Goal: Task Accomplishment & Management: Use online tool/utility

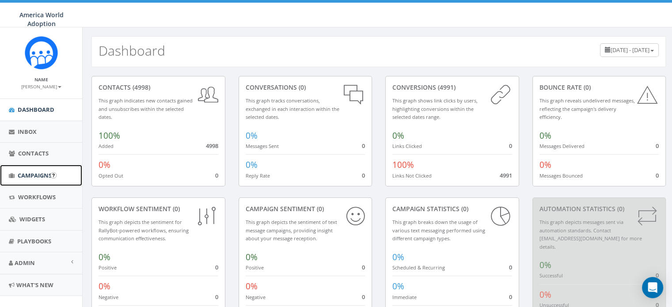
click at [27, 177] on span "Campaigns" at bounding box center [35, 175] width 34 height 8
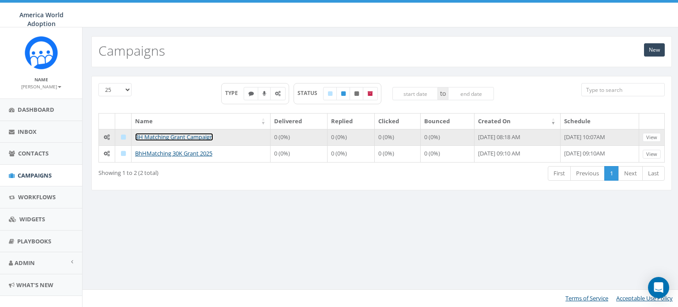
click at [189, 136] on link "BH Matching Grant Campaign" at bounding box center [174, 137] width 78 height 8
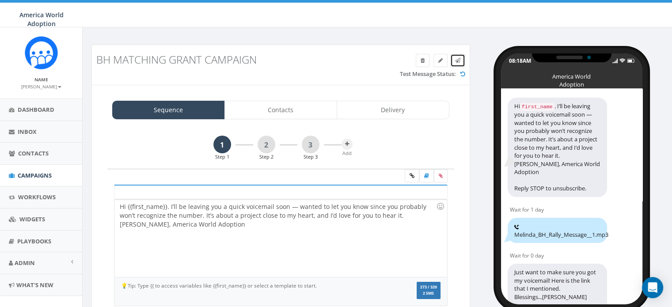
click at [461, 58] on link at bounding box center [457, 60] width 15 height 13
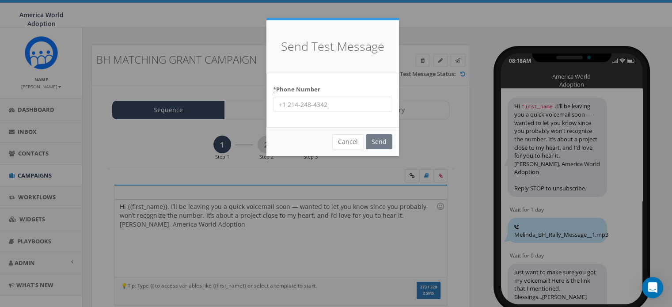
click at [362, 107] on input "* Phone Number" at bounding box center [332, 104] width 119 height 15
type input "18649796325"
click at [378, 141] on input "Send" at bounding box center [379, 141] width 26 height 15
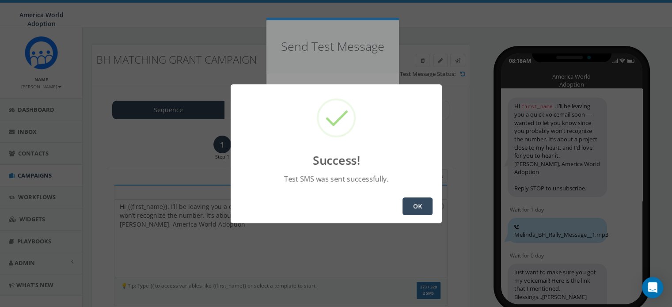
click at [406, 204] on button "OK" at bounding box center [417, 206] width 30 height 18
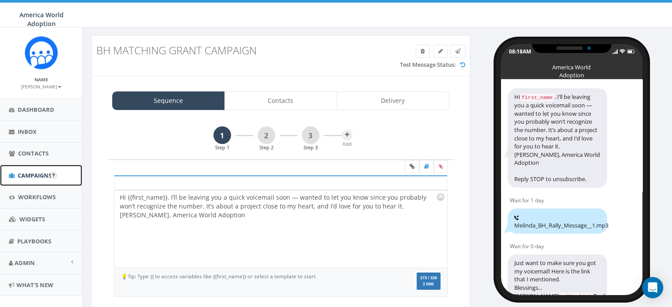
click at [49, 174] on span "Campaigns" at bounding box center [35, 175] width 34 height 8
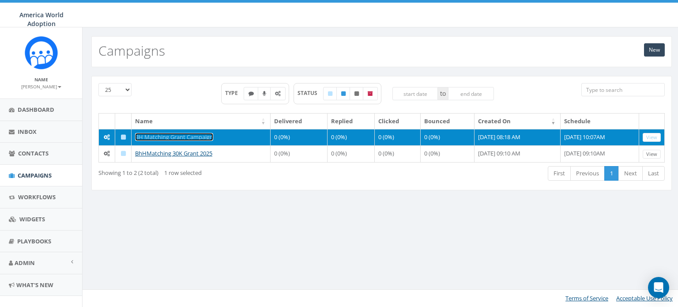
click at [191, 137] on link "BH Matching Grant Campaign" at bounding box center [174, 137] width 78 height 8
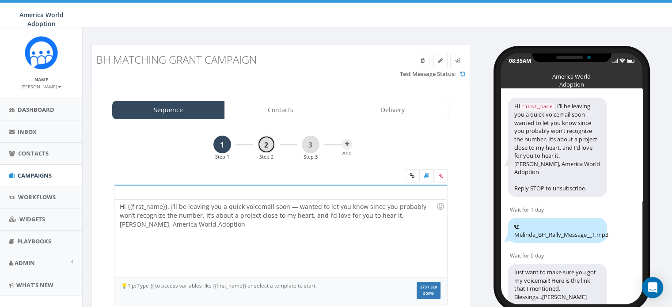
click at [264, 143] on link "2" at bounding box center [266, 145] width 18 height 18
